Goal: Task Accomplishment & Management: Manage account settings

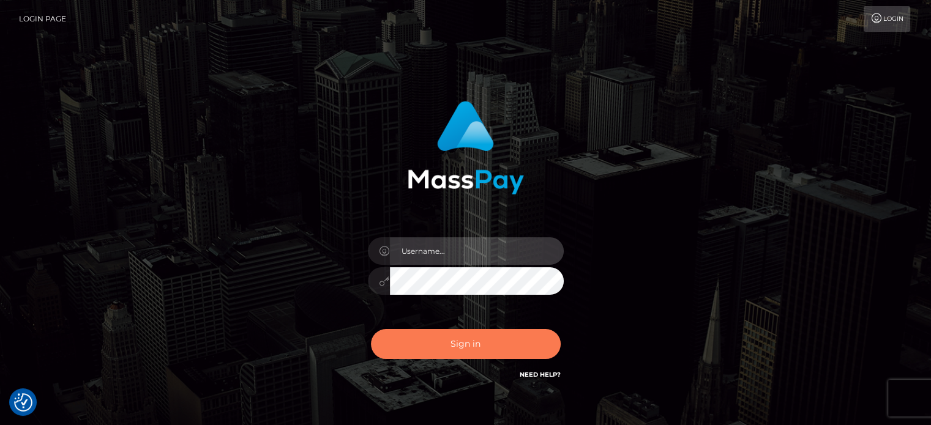
type input "[PERSON_NAME].Ace"
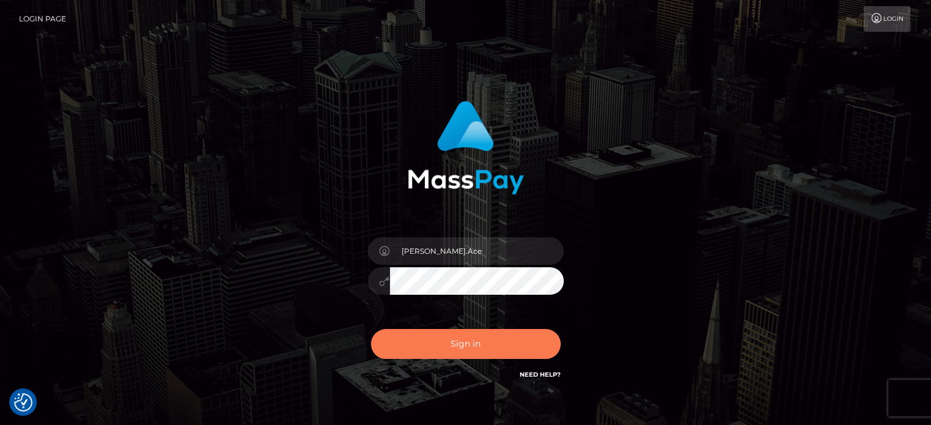
click at [485, 337] on button "Sign in" at bounding box center [466, 344] width 190 height 30
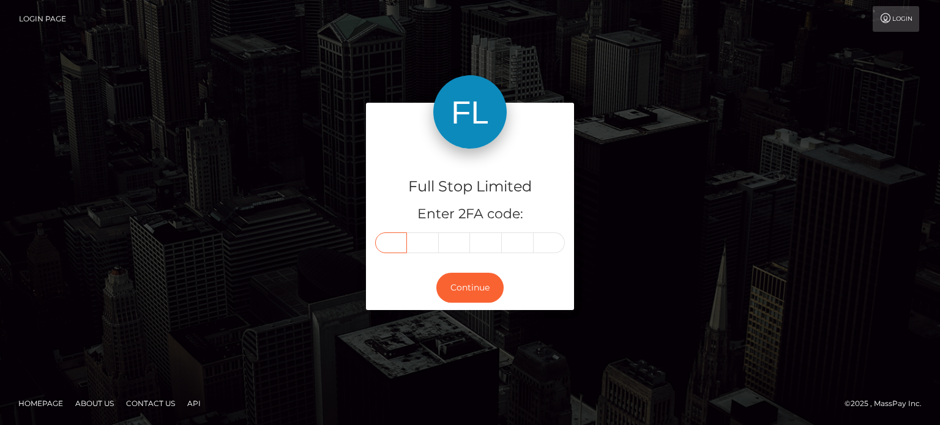
click at [392, 246] on input "text" at bounding box center [391, 243] width 32 height 21
type input "9"
type input "8"
type input "0"
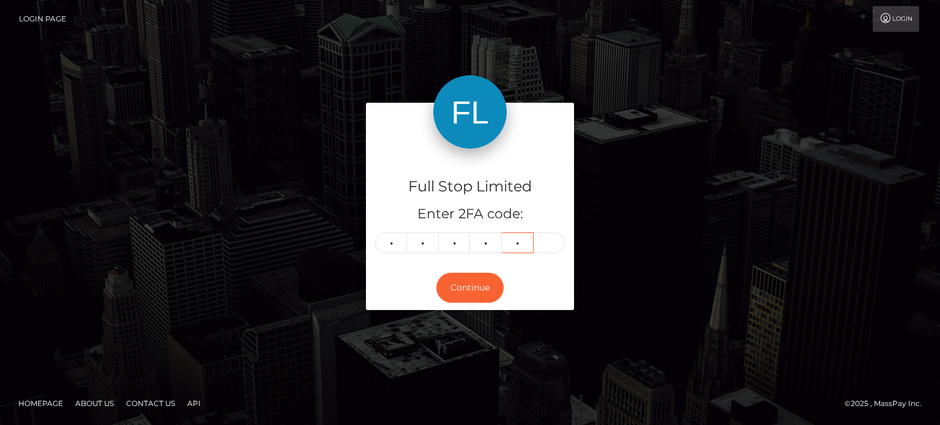
type input "0"
type input "8"
type input "1"
type input "0"
type input "4"
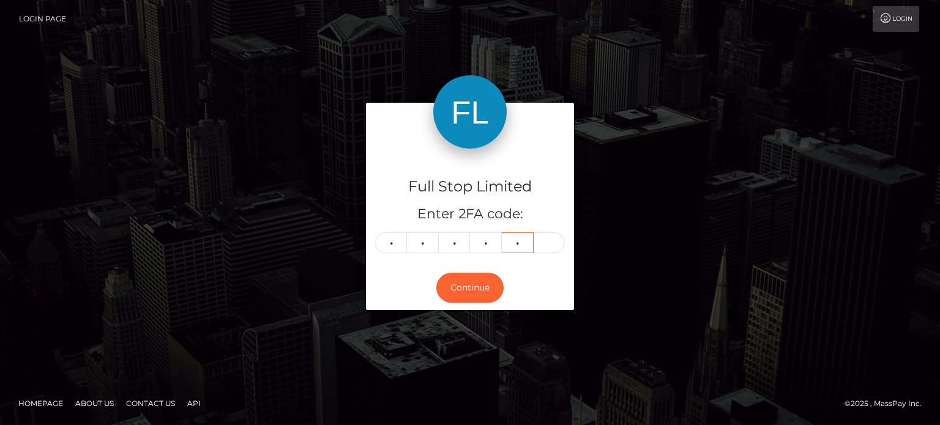
type input "5"
type input "2"
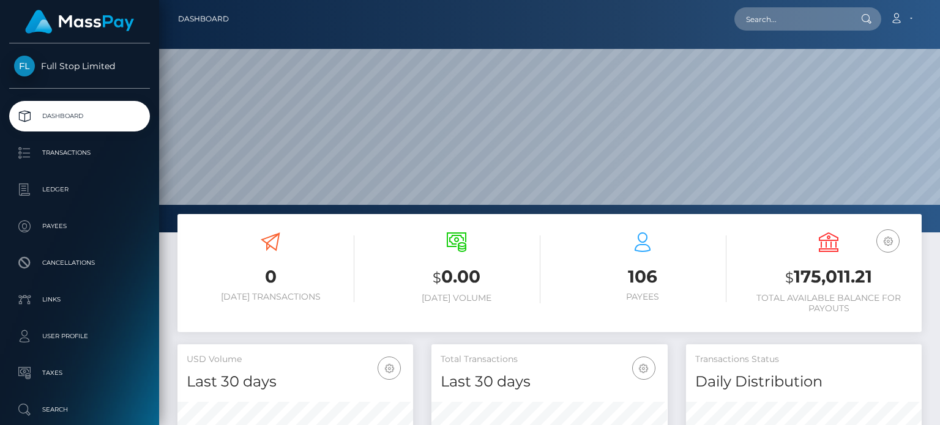
scroll to position [217, 235]
drag, startPoint x: 879, startPoint y: 277, endPoint x: 793, endPoint y: 279, distance: 86.3
click at [793, 279] on h3 "$ 175,011.21" at bounding box center [829, 277] width 168 height 25
copy h3 "175,011.21"
